Goal: Task Accomplishment & Management: Manage account settings

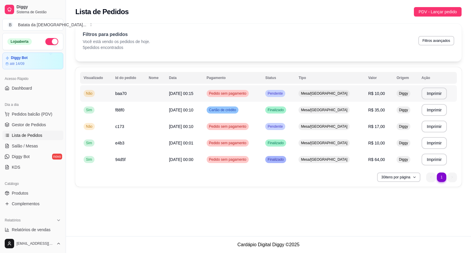
click at [241, 95] on span "Pedido sem pagamento" at bounding box center [228, 93] width 40 height 5
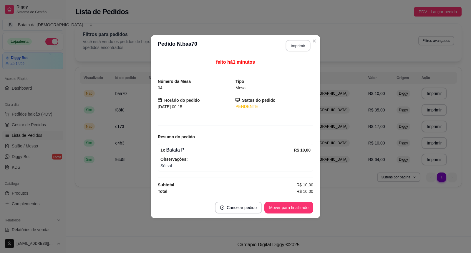
click at [299, 49] on button "Imprimir" at bounding box center [298, 45] width 25 height 11
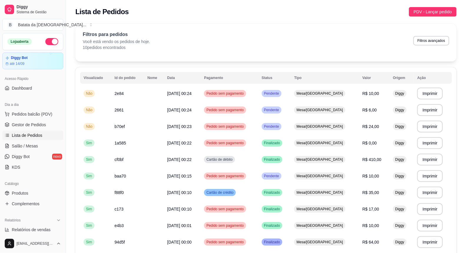
click at [283, 83] on th "Status" at bounding box center [274, 78] width 33 height 12
click at [25, 148] on span "Salão / Mesas" at bounding box center [25, 146] width 26 height 6
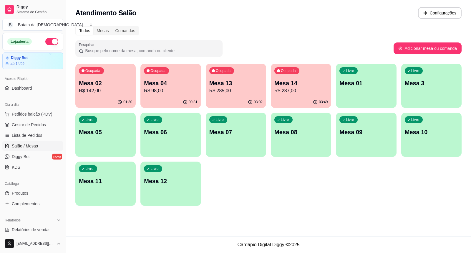
click at [103, 98] on div "01:30" at bounding box center [105, 101] width 60 height 11
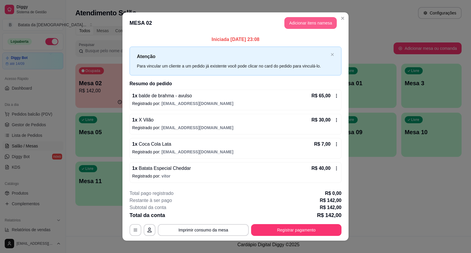
click at [305, 20] on button "Adicionar itens na mesa" at bounding box center [310, 23] width 52 height 12
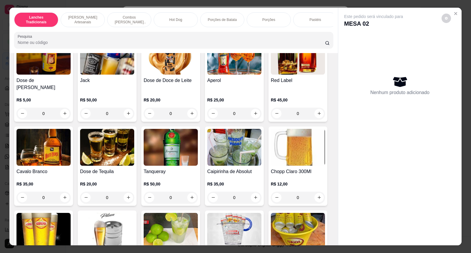
scroll to position [2061, 0]
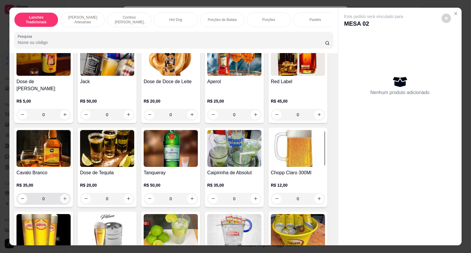
click at [64, 196] on icon "increase-product-quantity" at bounding box center [65, 198] width 4 height 4
type input "1"
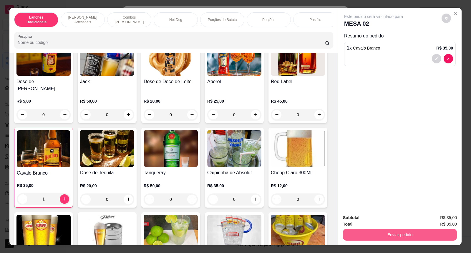
click at [347, 237] on button "Enviar pedido" at bounding box center [400, 234] width 114 height 12
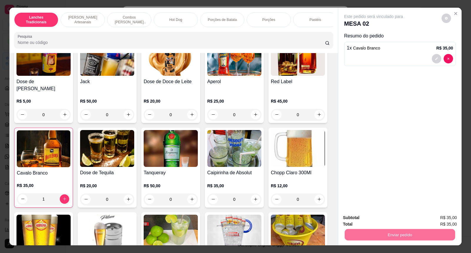
click at [392, 218] on button "Não registrar e enviar pedido" at bounding box center [380, 220] width 59 height 11
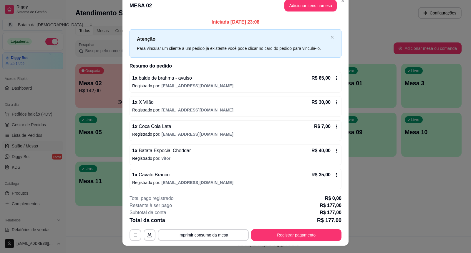
scroll to position [0, 0]
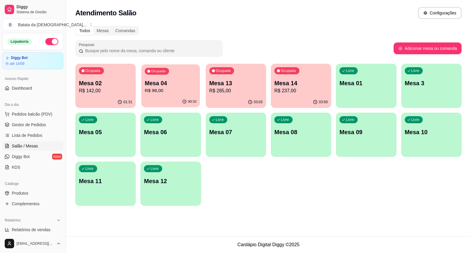
click at [174, 97] on div "00:32" at bounding box center [170, 101] width 59 height 11
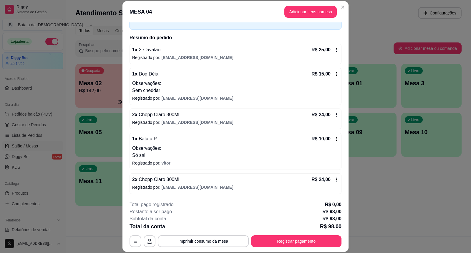
scroll to position [18, 0]
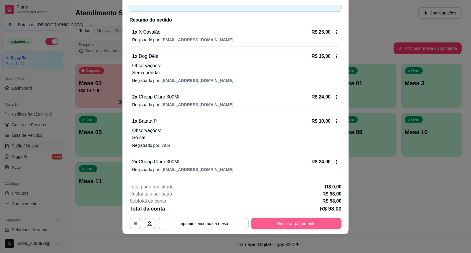
click at [307, 221] on button "Registrar pagamento" at bounding box center [296, 223] width 90 height 12
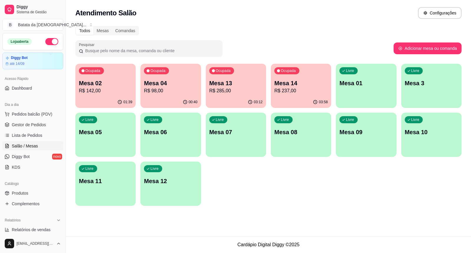
click at [429, 25] on div "Todos Mesas Comandas Pesquisar Adicionar mesa ou comanda Ocupada Mesa 02 R$ 142…" at bounding box center [268, 117] width 405 height 190
click at [316, 68] on div "Ocupada Mesa 14 R$ 237,00" at bounding box center [301, 80] width 59 height 32
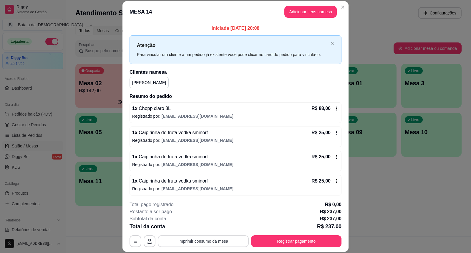
click at [215, 244] on button "Imprimir consumo da mesa" at bounding box center [203, 241] width 91 height 12
click at [358, 178] on div "MESA 14 Adicionar itens na mesa Iniciada [DATE] 20:08 Atenção Para vincular um …" at bounding box center [235, 126] width 471 height 253
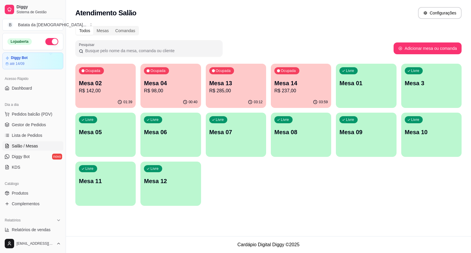
click at [334, 77] on div "Ocupada Mesa 02 R$ 142,00 01:39 Ocupada Mesa 04 R$ 98,00 00:40 Ocupada Mesa 13 …" at bounding box center [268, 135] width 386 height 142
click at [327, 80] on p "Mesa 14" at bounding box center [300, 83] width 53 height 8
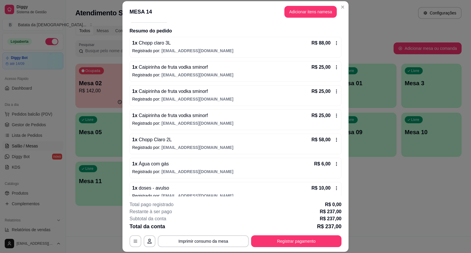
scroll to position [74, 0]
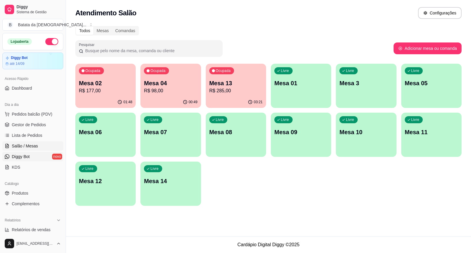
click at [27, 153] on span "Diggy Bot" at bounding box center [21, 156] width 18 height 6
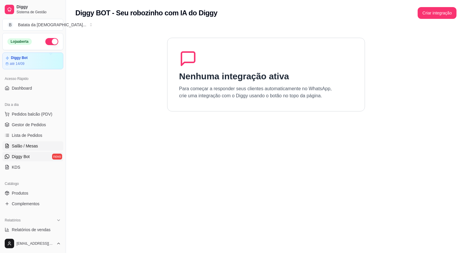
click at [26, 143] on span "Salão / Mesas" at bounding box center [25, 146] width 26 height 6
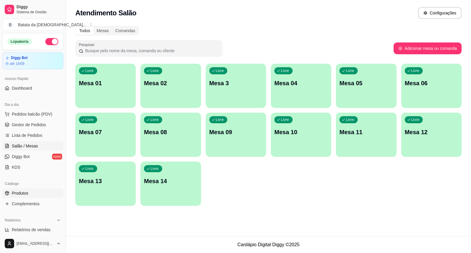
click at [42, 198] on link "Produtos" at bounding box center [32, 192] width 61 height 9
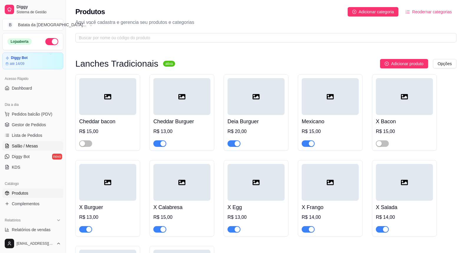
click at [35, 145] on span "Salão / Mesas" at bounding box center [25, 146] width 26 height 6
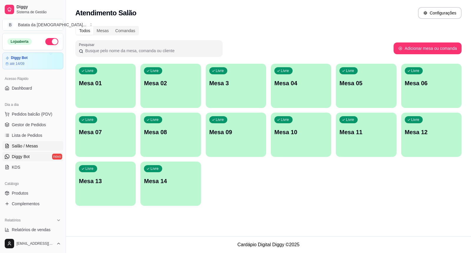
click at [37, 153] on link "Diggy Bot novo" at bounding box center [32, 156] width 61 height 9
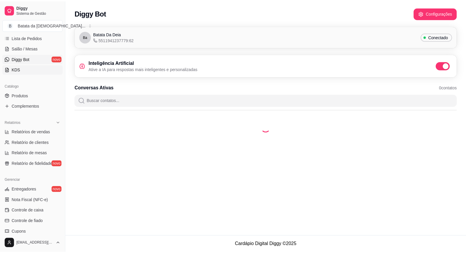
scroll to position [98, 0]
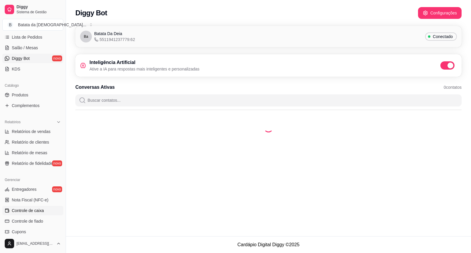
click at [48, 210] on link "Controle de caixa" at bounding box center [32, 210] width 61 height 9
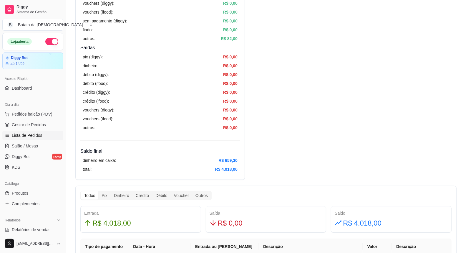
click at [37, 134] on span "Lista de Pedidos" at bounding box center [27, 135] width 31 height 6
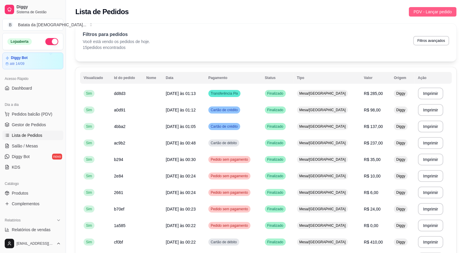
click at [433, 13] on span "PDV - Lançar pedido" at bounding box center [433, 12] width 38 height 6
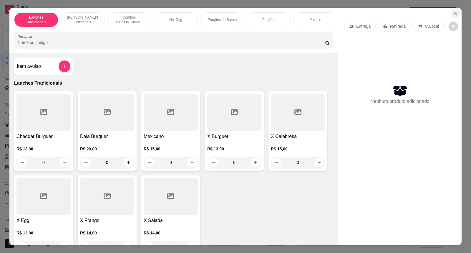
click at [451, 11] on button "Close" at bounding box center [455, 13] width 9 height 9
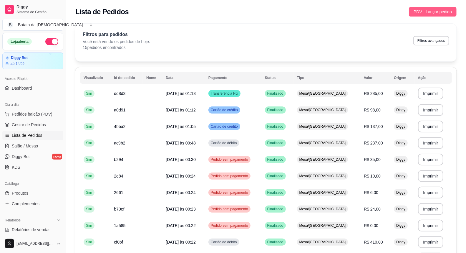
click at [453, 8] on button "PDV - Lançar pedido" at bounding box center [433, 11] width 48 height 9
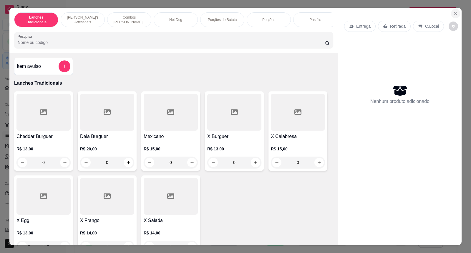
click at [453, 17] on button "Close" at bounding box center [455, 13] width 9 height 9
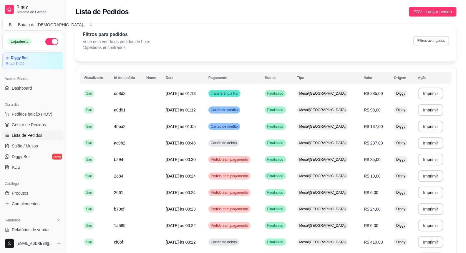
click at [424, 36] on button "Filtros avançados" at bounding box center [431, 40] width 36 height 9
select select "0"
click at [422, 12] on span "PDV - Lançar pedido" at bounding box center [433, 12] width 38 height 6
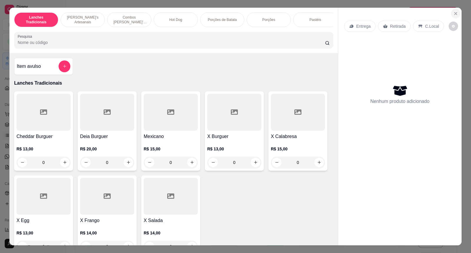
click at [451, 12] on button "Close" at bounding box center [455, 13] width 9 height 9
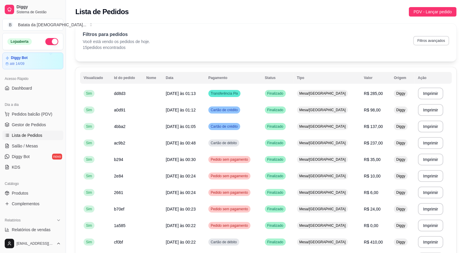
click at [442, 36] on button "Filtros avançados" at bounding box center [431, 40] width 36 height 9
select select "0"
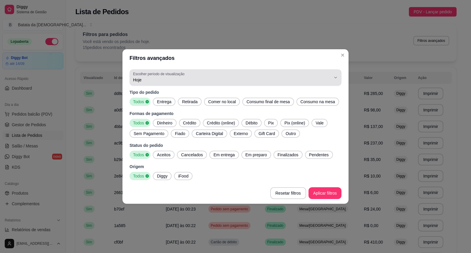
click at [168, 82] on span "Hoje" at bounding box center [232, 80] width 198 height 6
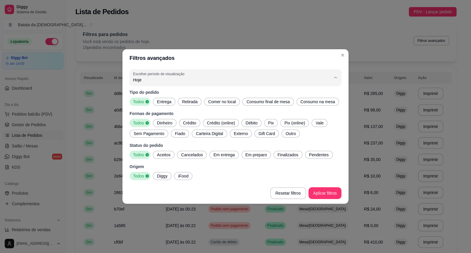
click at [191, 103] on span "Ontem" at bounding box center [232, 104] width 189 height 6
type input "1"
select select "1"
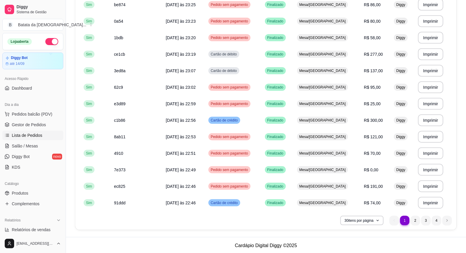
scroll to position [369, 0]
click at [413, 222] on li "2" at bounding box center [415, 219] width 9 height 9
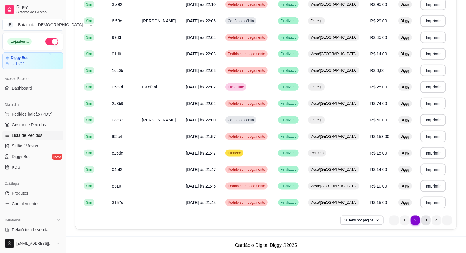
click at [427, 218] on li "3" at bounding box center [425, 219] width 9 height 9
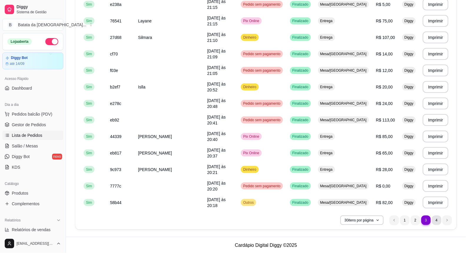
click at [432, 219] on li "4" at bounding box center [436, 219] width 9 height 9
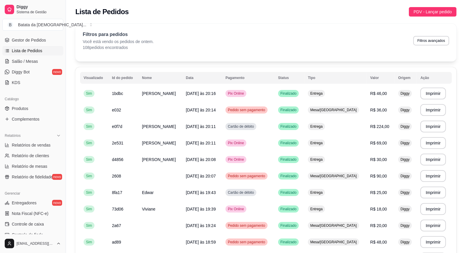
scroll to position [98, 0]
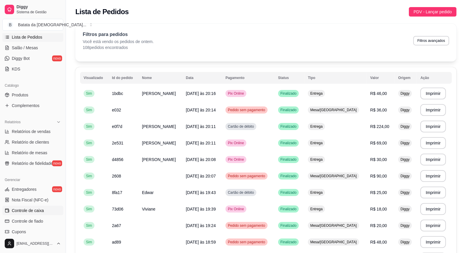
click at [36, 208] on span "Controle de caixa" at bounding box center [28, 210] width 32 height 6
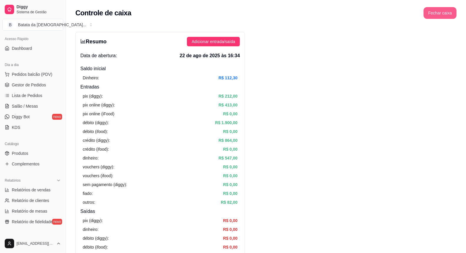
click at [445, 13] on button "Fechar caixa" at bounding box center [440, 13] width 33 height 12
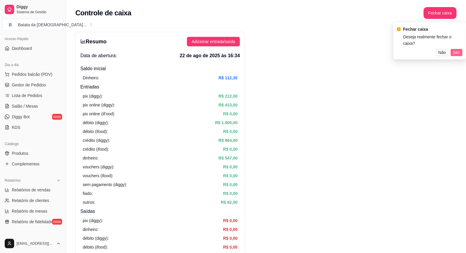
click at [458, 49] on span "Sim" at bounding box center [456, 52] width 7 height 6
